Goal: Task Accomplishment & Management: Use online tool/utility

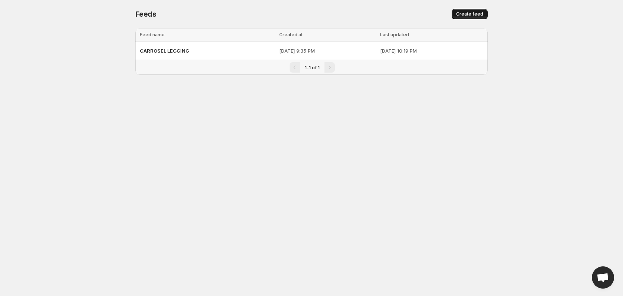
click at [468, 16] on span "Create feed" at bounding box center [469, 14] width 27 height 6
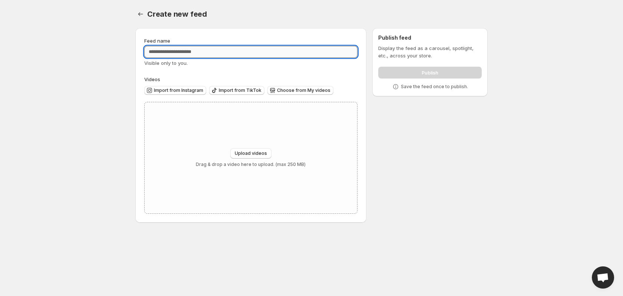
click at [254, 50] on input "Feed name" at bounding box center [250, 52] width 213 height 12
click at [228, 57] on input "**********" at bounding box center [250, 52] width 213 height 12
type input "**********"
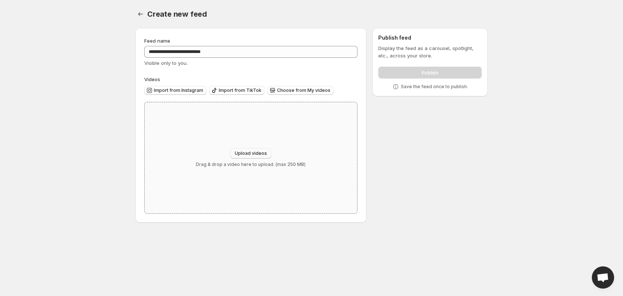
click at [264, 154] on span "Upload videos" at bounding box center [251, 154] width 32 height 6
click at [257, 152] on span "Upload videos" at bounding box center [251, 154] width 32 height 6
type input "**********"
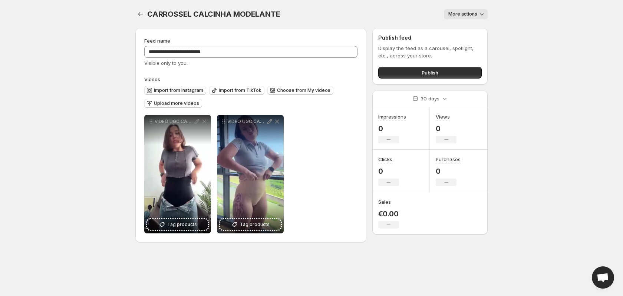
click at [184, 89] on span "Import from Instagram" at bounding box center [178, 90] width 49 height 6
click at [182, 106] on span "Upload more videos" at bounding box center [176, 103] width 45 height 6
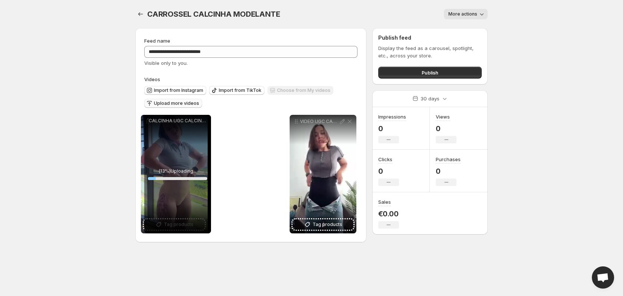
drag, startPoint x: 294, startPoint y: 122, endPoint x: 146, endPoint y: 122, distance: 148.3
click at [144, 122] on icon at bounding box center [147, 121] width 7 height 7
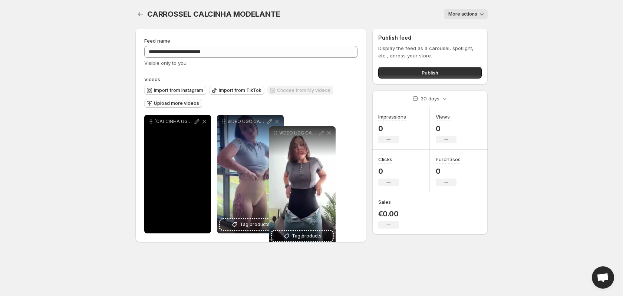
drag, startPoint x: 299, startPoint y: 122, endPoint x: 277, endPoint y: 133, distance: 24.9
click at [277, 133] on icon at bounding box center [275, 132] width 7 height 7
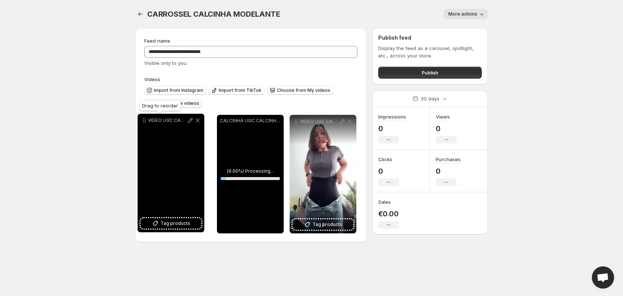
drag, startPoint x: 224, startPoint y: 122, endPoint x: 142, endPoint y: 121, distance: 82.3
click at [145, 121] on icon at bounding box center [145, 120] width 1 height 1
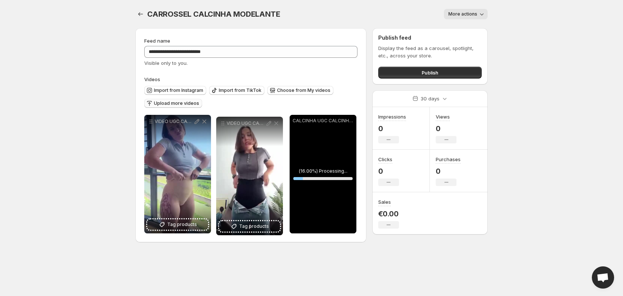
drag, startPoint x: 295, startPoint y: 121, endPoint x: 212, endPoint y: 122, distance: 82.7
click at [222, 123] on icon at bounding box center [222, 123] width 1 height 1
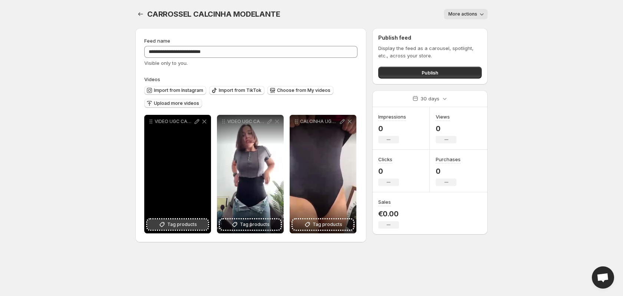
click at [187, 226] on span "Tag products" at bounding box center [182, 224] width 30 height 7
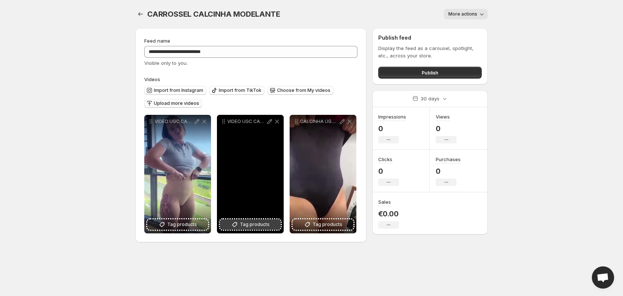
click at [267, 224] on span "Tag products" at bounding box center [255, 224] width 30 height 7
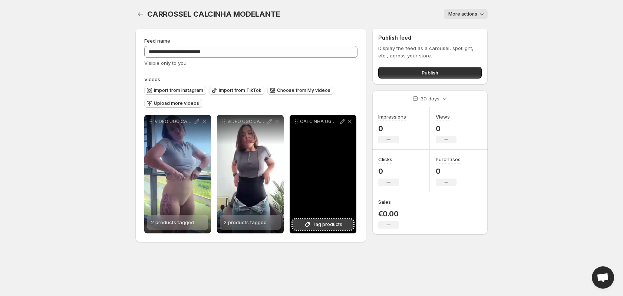
click at [307, 221] on icon at bounding box center [307, 224] width 7 height 7
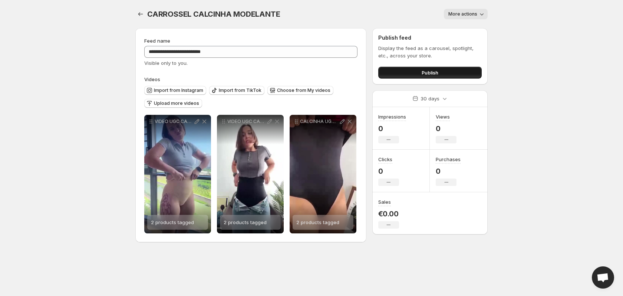
click at [444, 77] on button "Publish" at bounding box center [429, 73] width 103 height 12
click at [142, 11] on icon "Settings" at bounding box center [140, 13] width 7 height 7
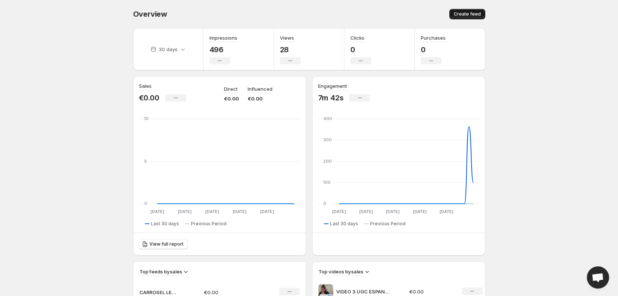
click at [468, 11] on button "Create feed" at bounding box center [467, 14] width 36 height 10
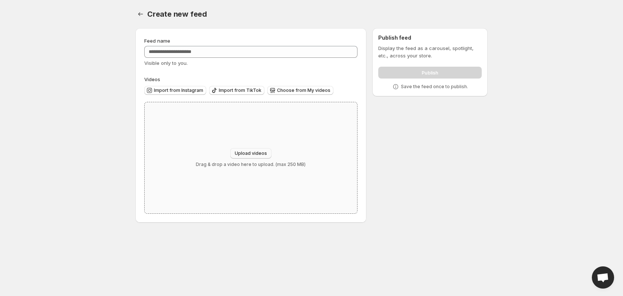
click at [257, 151] on span "Upload videos" at bounding box center [251, 154] width 32 height 6
type input "**********"
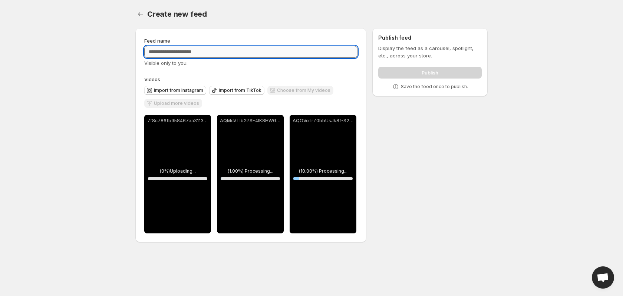
click at [289, 55] on input "Feed name" at bounding box center [250, 52] width 213 height 12
type input "*"
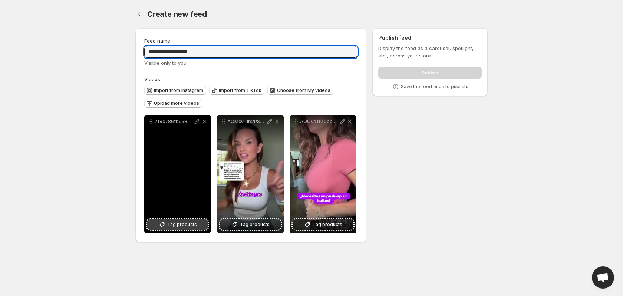
type input "**********"
click at [184, 228] on span "Tag products" at bounding box center [182, 224] width 30 height 7
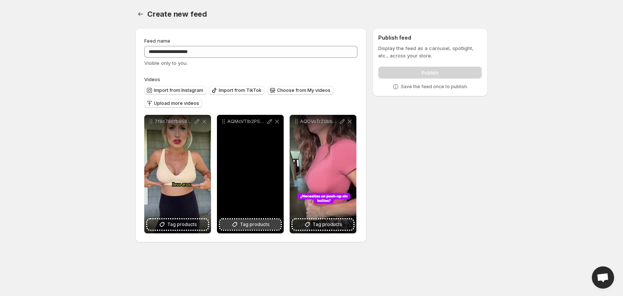
click at [258, 225] on span "Tag products" at bounding box center [255, 224] width 30 height 7
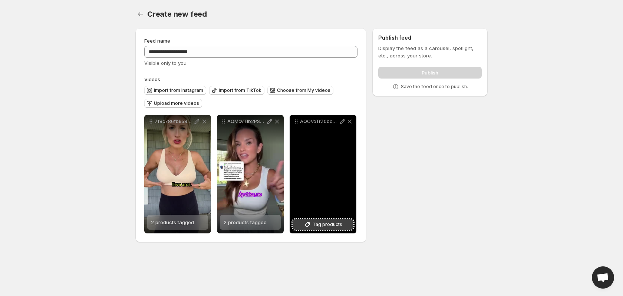
click at [325, 227] on span "Tag products" at bounding box center [328, 224] width 30 height 7
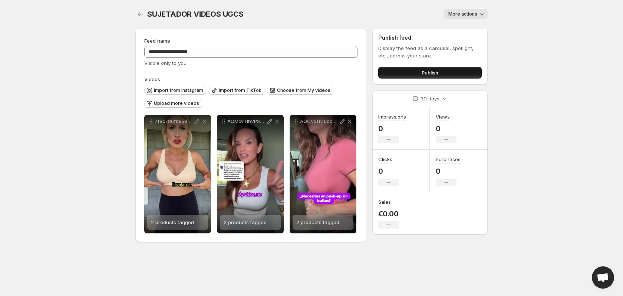
click at [434, 72] on span "Publish" at bounding box center [430, 72] width 17 height 7
click at [249, 105] on div "Import from Instagram Import from TikTok Choose from My videos Upload more vide…" at bounding box center [249, 96] width 216 height 26
click at [138, 15] on icon "Settings" at bounding box center [140, 13] width 7 height 7
click at [411, 71] on button "Publish" at bounding box center [429, 73] width 103 height 12
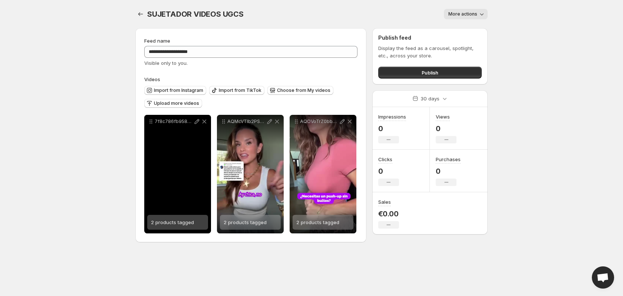
click at [169, 180] on div "7f8c786fb958467ea311301c13350030" at bounding box center [177, 174] width 67 height 119
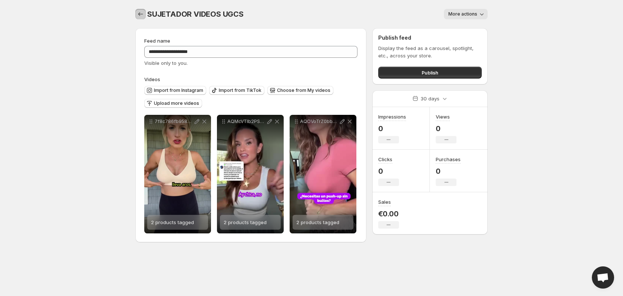
click at [140, 15] on icon "Settings" at bounding box center [140, 13] width 7 height 7
click at [138, 16] on icon "Settings" at bounding box center [140, 13] width 7 height 7
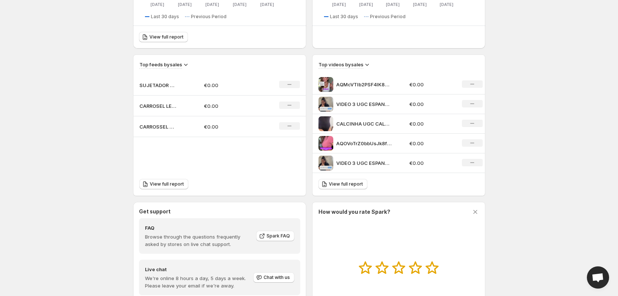
scroll to position [272, 0]
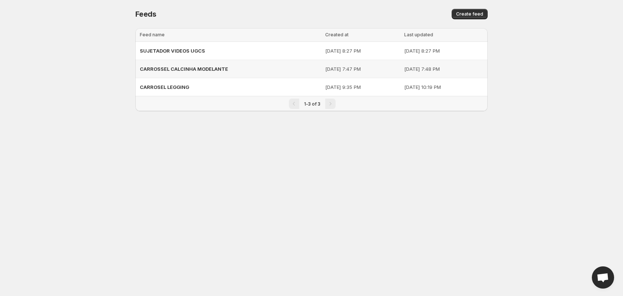
click at [243, 69] on div "CARROSSEL CALCINHA MODELANTE" at bounding box center [230, 68] width 181 height 13
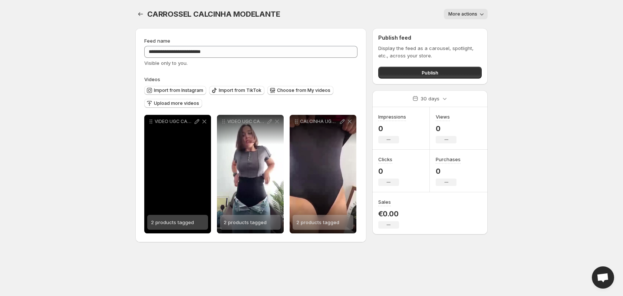
click at [184, 168] on div "VIDEO UGC CALCINHA 01 1" at bounding box center [177, 174] width 67 height 119
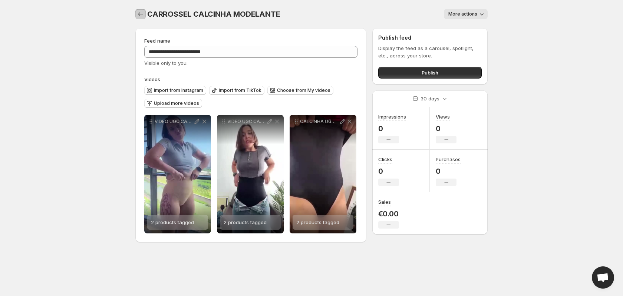
click at [138, 9] on button "Settings" at bounding box center [140, 14] width 10 height 10
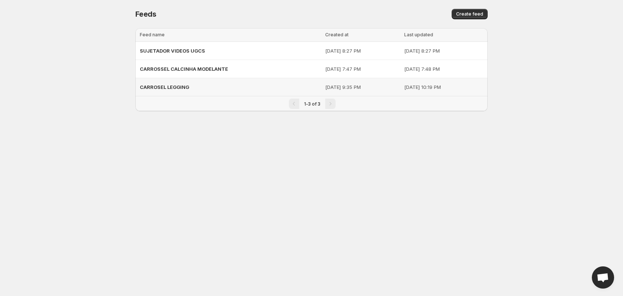
click at [175, 89] on span "CARROSEL LEGGING" at bounding box center [164, 87] width 49 height 6
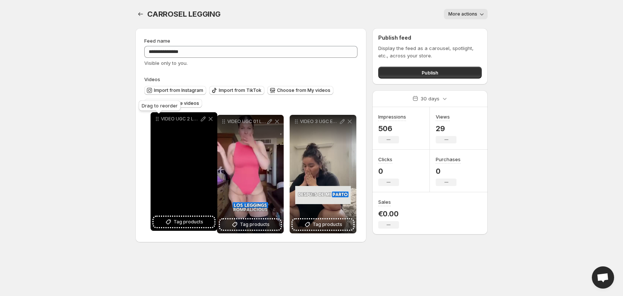
drag, startPoint x: 295, startPoint y: 122, endPoint x: 156, endPoint y: 119, distance: 139.1
click at [156, 119] on icon at bounding box center [156, 119] width 1 height 1
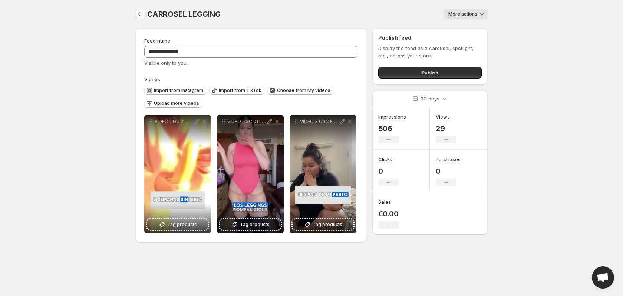
click at [138, 13] on icon "Settings" at bounding box center [140, 13] width 7 height 7
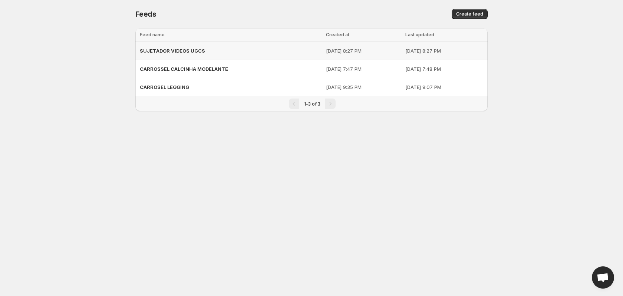
click at [195, 53] on span "SUJETADOR VIDEOS UGCS" at bounding box center [172, 51] width 65 height 6
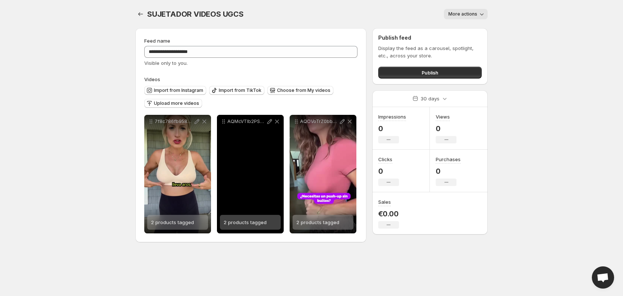
click at [243, 175] on div "AQMcVTIb2PSF4IK8HWGpzA-7I3R_d10jvV5_8zAjbAQ4CKbMbllChnEvINFoLXglseV7bkS79BfPddi…" at bounding box center [250, 174] width 67 height 119
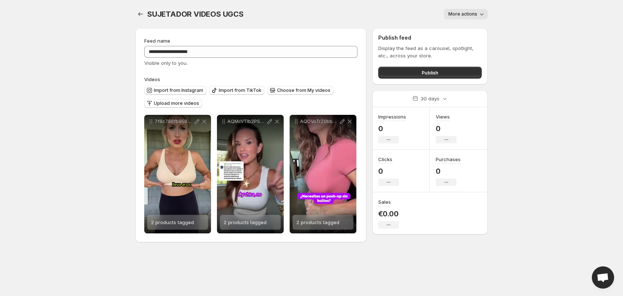
click at [137, 8] on div "SUJETADOR VIDEOS UGCS. This page is ready SUJETADOR VIDEOS UGCS More actions Mo…" at bounding box center [311, 14] width 352 height 28
click at [139, 10] on icon "Settings" at bounding box center [140, 13] width 7 height 7
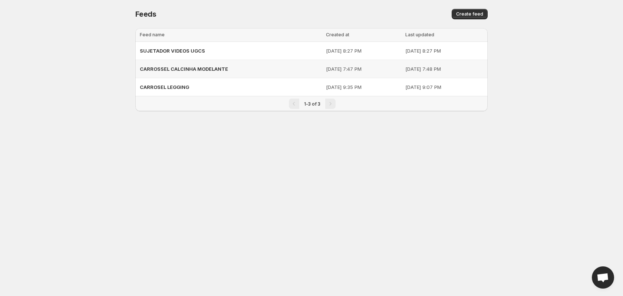
click at [242, 69] on div "CARROSSEL CALCINHA MODELANTE" at bounding box center [231, 68] width 182 height 13
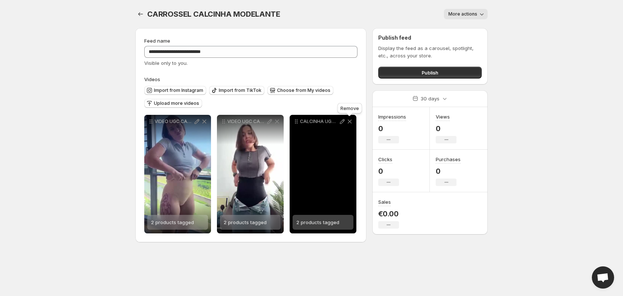
click at [348, 123] on icon at bounding box center [349, 121] width 7 height 7
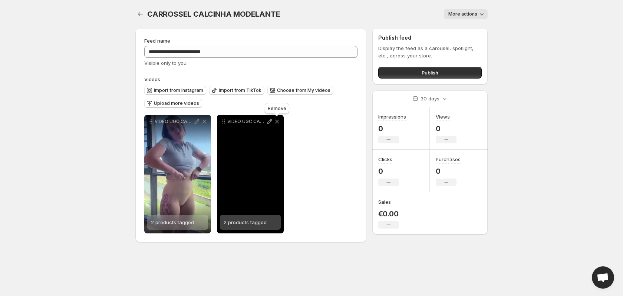
click at [276, 122] on icon at bounding box center [277, 122] width 4 height 4
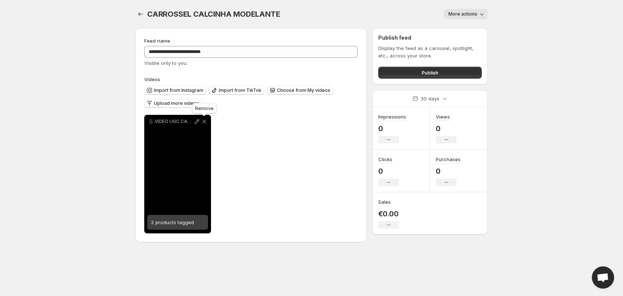
click at [203, 122] on icon at bounding box center [204, 122] width 4 height 4
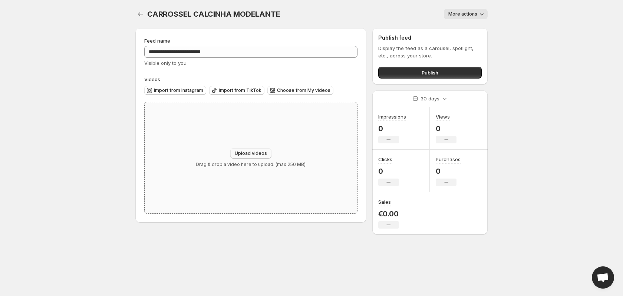
drag, startPoint x: 249, startPoint y: 149, endPoint x: 243, endPoint y: 137, distance: 13.4
click at [249, 149] on button "Upload videos" at bounding box center [250, 153] width 41 height 10
type input "**********"
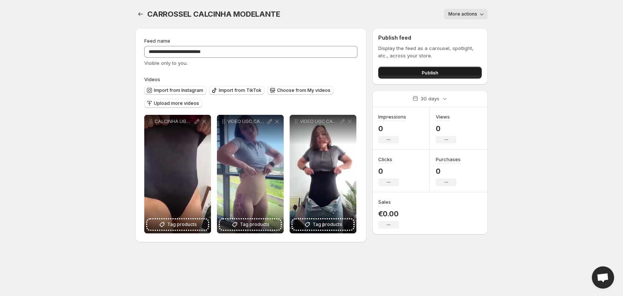
click at [433, 72] on span "Publish" at bounding box center [430, 72] width 17 height 7
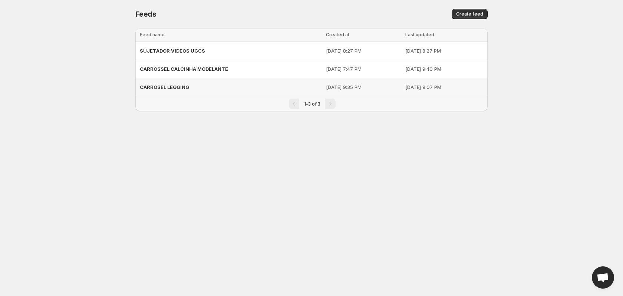
click at [215, 92] on div "CARROSEL LEGGING" at bounding box center [231, 86] width 182 height 13
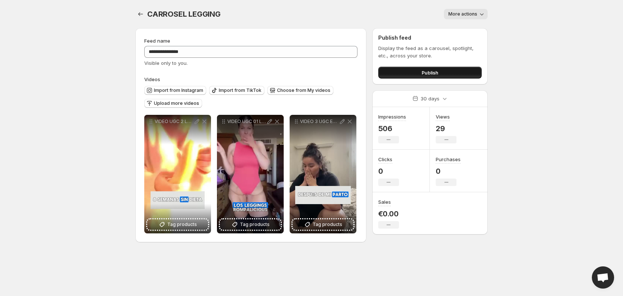
click at [459, 75] on button "Publish" at bounding box center [429, 73] width 103 height 12
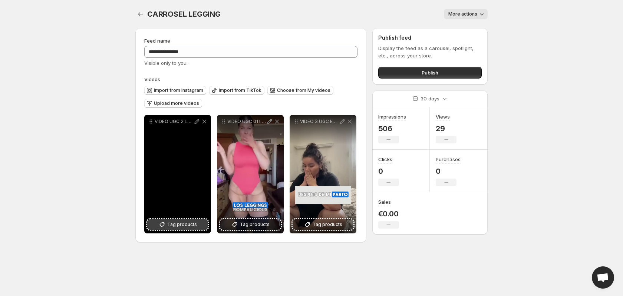
click at [189, 225] on span "Tag products" at bounding box center [182, 224] width 30 height 7
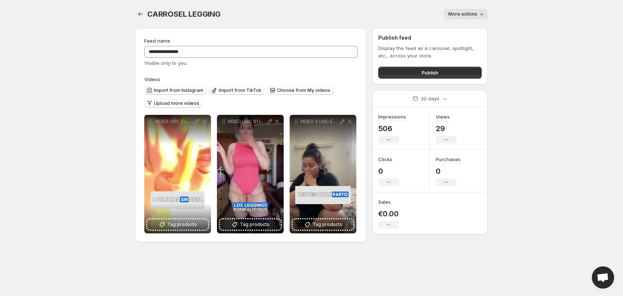
click at [486, 18] on button "More actions" at bounding box center [466, 14] width 44 height 10
click at [483, 17] on icon "button" at bounding box center [481, 13] width 7 height 7
click at [440, 75] on button "Publish" at bounding box center [429, 73] width 103 height 12
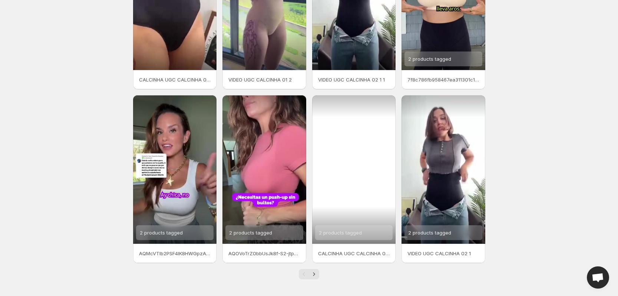
scroll to position [108, 0]
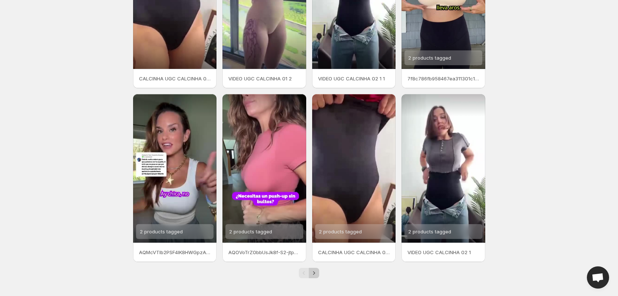
click at [315, 276] on icon "Next" at bounding box center [313, 273] width 7 height 7
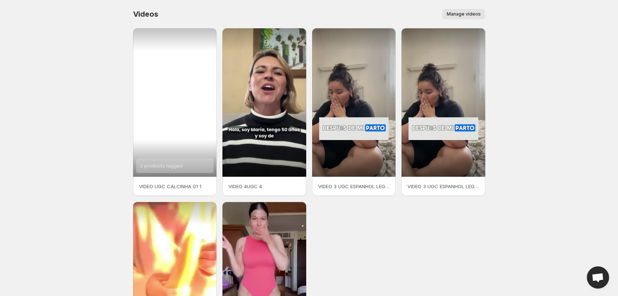
click at [170, 165] on span "2 products tagged" at bounding box center [161, 166] width 43 height 6
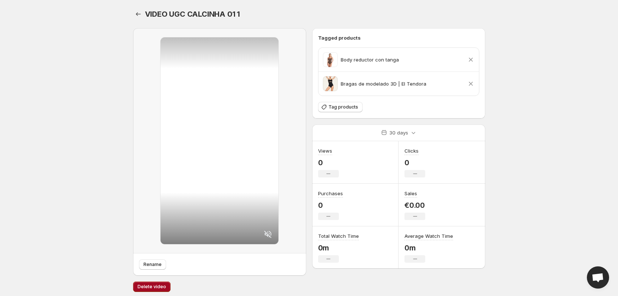
click at [155, 289] on span "Delete video" at bounding box center [152, 287] width 29 height 6
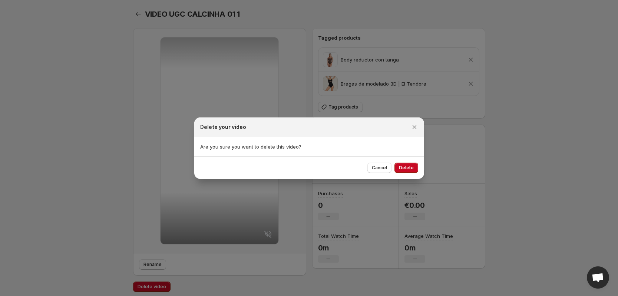
click at [415, 169] on button "Delete" at bounding box center [406, 168] width 24 height 10
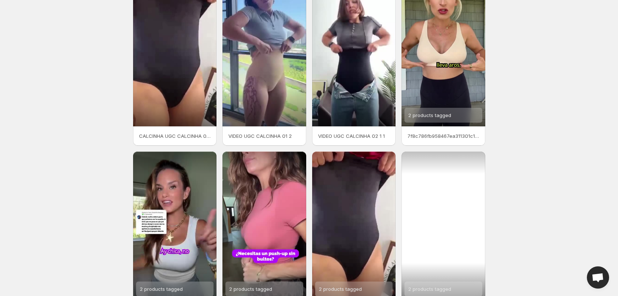
scroll to position [108, 0]
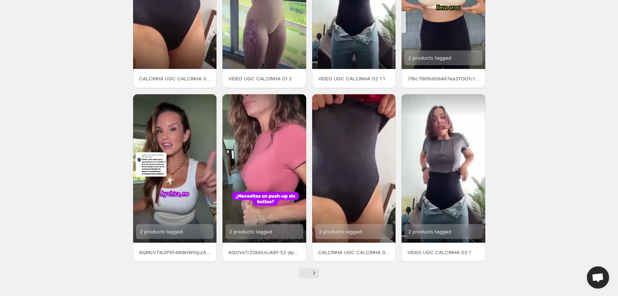
click at [433, 245] on div "VIDEO UGC CALCINHA 02 1" at bounding box center [443, 252] width 84 height 19
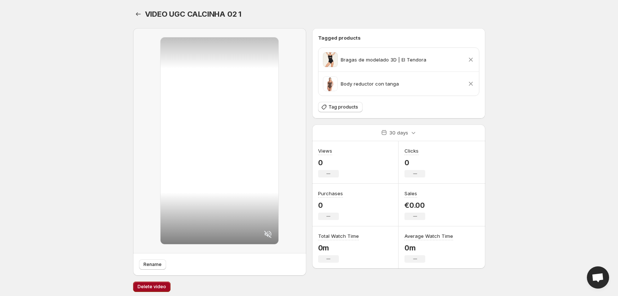
click at [143, 291] on button "Delete video" at bounding box center [151, 287] width 37 height 10
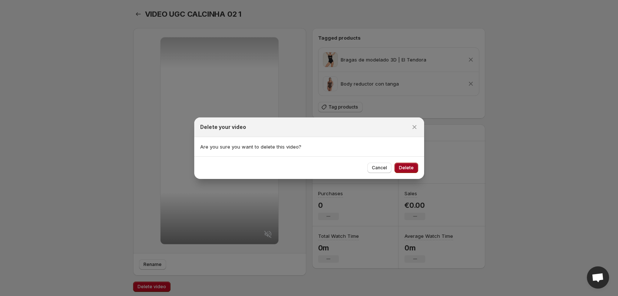
click at [406, 168] on span "Delete" at bounding box center [406, 168] width 15 height 6
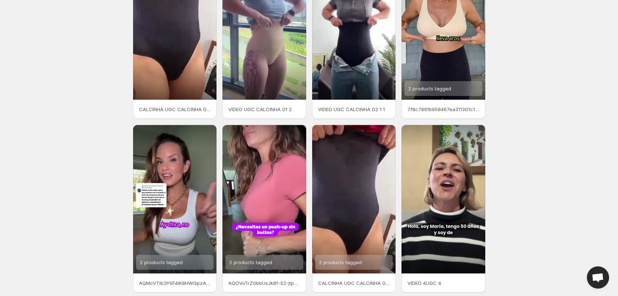
scroll to position [93, 0]
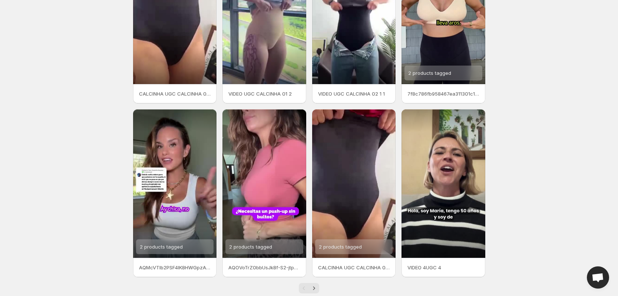
click at [443, 248] on div at bounding box center [443, 183] width 84 height 149
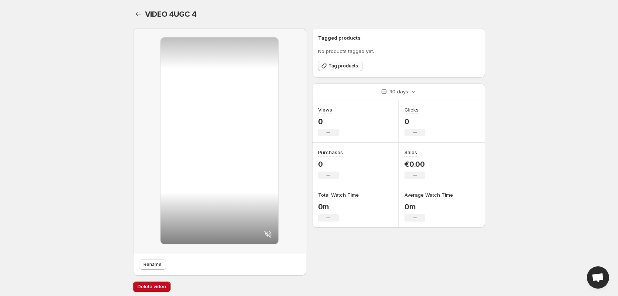
click at [341, 69] on span "Tag products" at bounding box center [343, 66] width 30 height 6
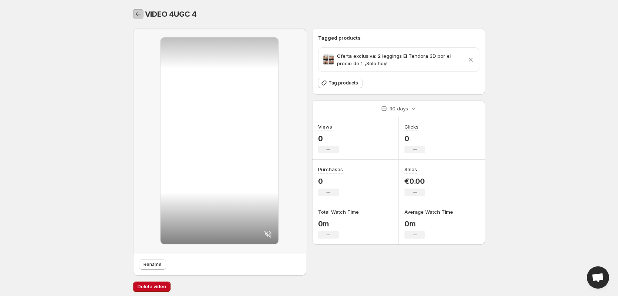
click at [136, 13] on icon "Settings" at bounding box center [138, 13] width 7 height 7
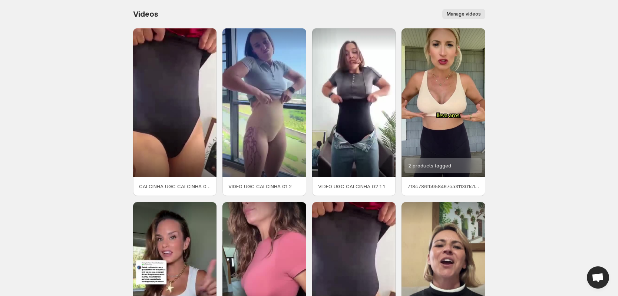
click at [352, 162] on div at bounding box center [354, 102] width 84 height 149
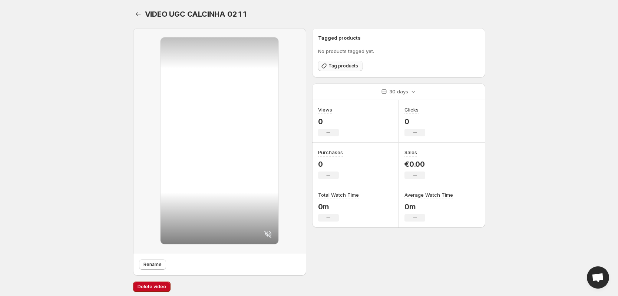
click at [340, 64] on span "Tag products" at bounding box center [343, 66] width 30 height 6
click at [341, 67] on span "Tag products" at bounding box center [343, 66] width 30 height 6
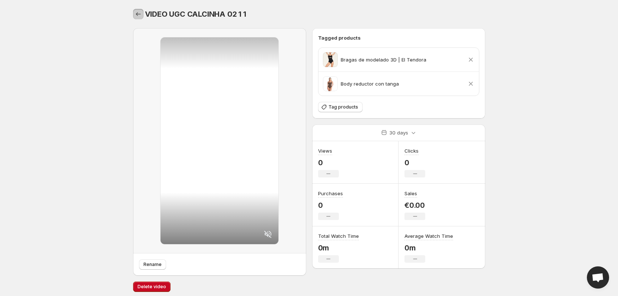
click at [137, 11] on icon "Settings" at bounding box center [138, 13] width 7 height 7
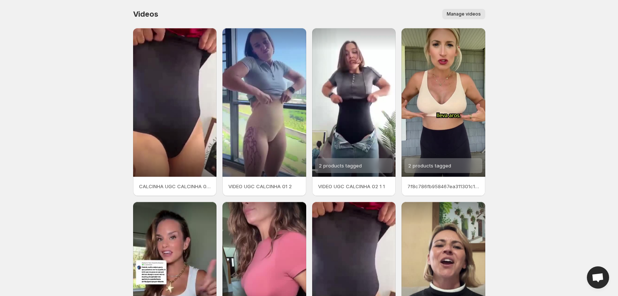
click at [258, 182] on div "VIDEO UGC CALCINHA 01 2" at bounding box center [264, 186] width 84 height 19
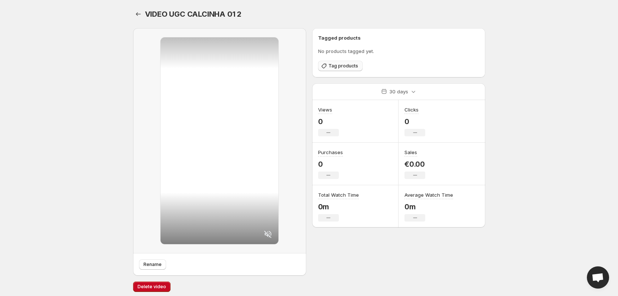
click at [337, 63] on span "Tag products" at bounding box center [343, 66] width 30 height 6
click at [138, 13] on icon "Settings" at bounding box center [138, 13] width 7 height 7
click at [141, 16] on icon "Settings" at bounding box center [138, 13] width 7 height 7
click at [139, 14] on icon "Settings" at bounding box center [138, 13] width 7 height 7
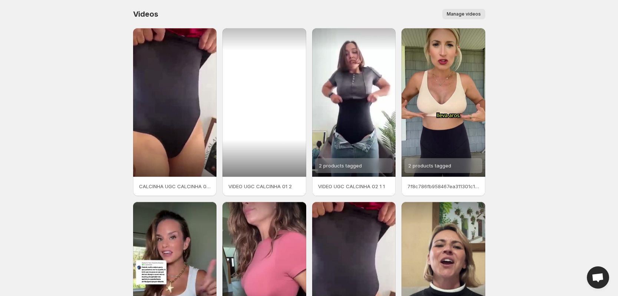
click at [272, 164] on div at bounding box center [264, 102] width 84 height 149
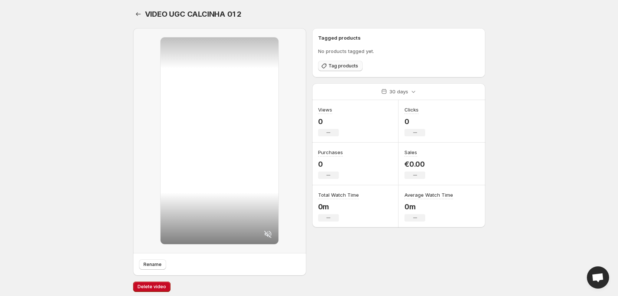
click at [342, 67] on span "Tag products" at bounding box center [343, 66] width 30 height 6
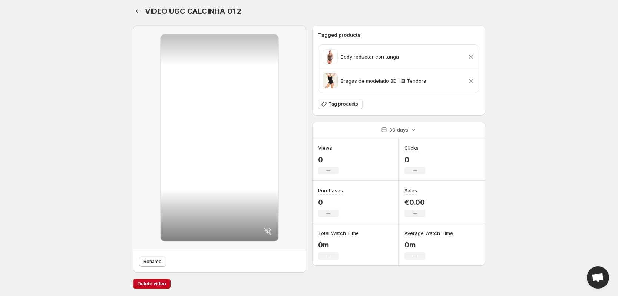
scroll to position [3, 0]
click at [139, 9] on icon "Settings" at bounding box center [138, 10] width 7 height 7
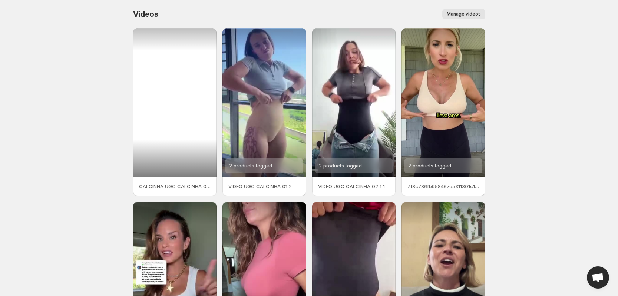
click at [184, 121] on div at bounding box center [175, 102] width 84 height 149
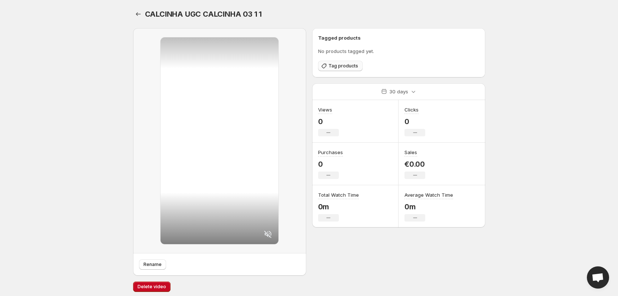
click at [346, 69] on button "Tag products" at bounding box center [340, 66] width 44 height 10
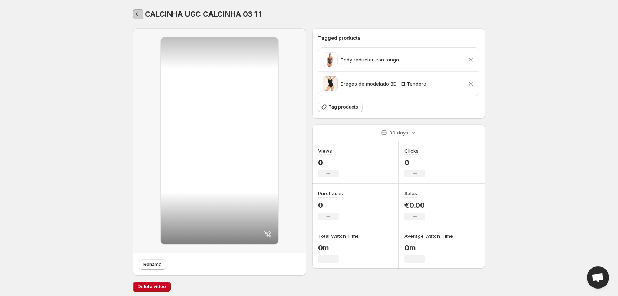
click at [136, 12] on icon "Settings" at bounding box center [138, 13] width 7 height 7
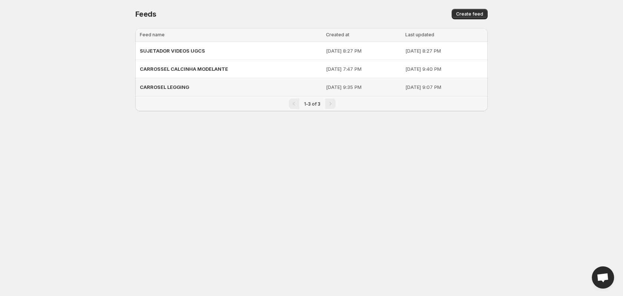
click at [184, 87] on span "CARROSEL LEGGING" at bounding box center [164, 87] width 49 height 6
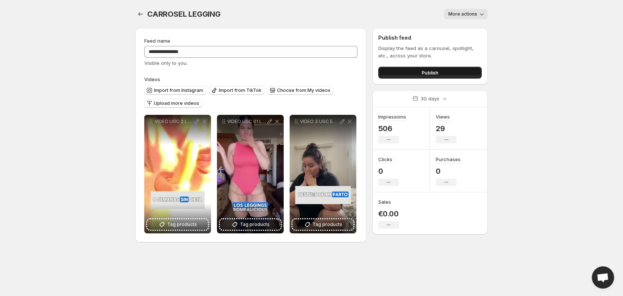
click at [409, 70] on button "Publish" at bounding box center [429, 73] width 103 height 12
click at [140, 13] on icon "Settings" at bounding box center [140, 14] width 5 height 4
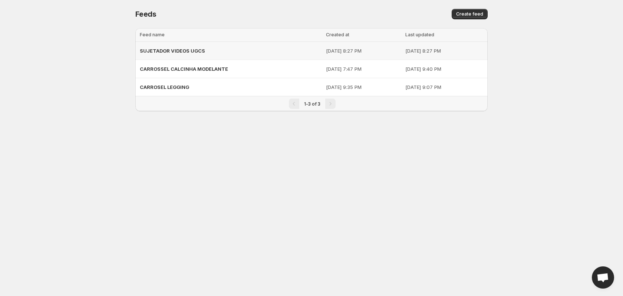
click at [218, 54] on div "SUJETADOR VIDEOS UGCS" at bounding box center [231, 50] width 182 height 13
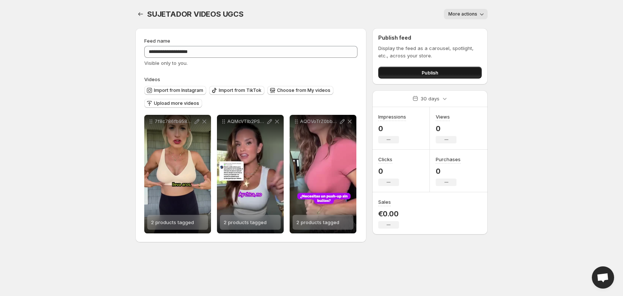
click at [427, 68] on button "Publish" at bounding box center [429, 73] width 103 height 12
